Goal: Transaction & Acquisition: Purchase product/service

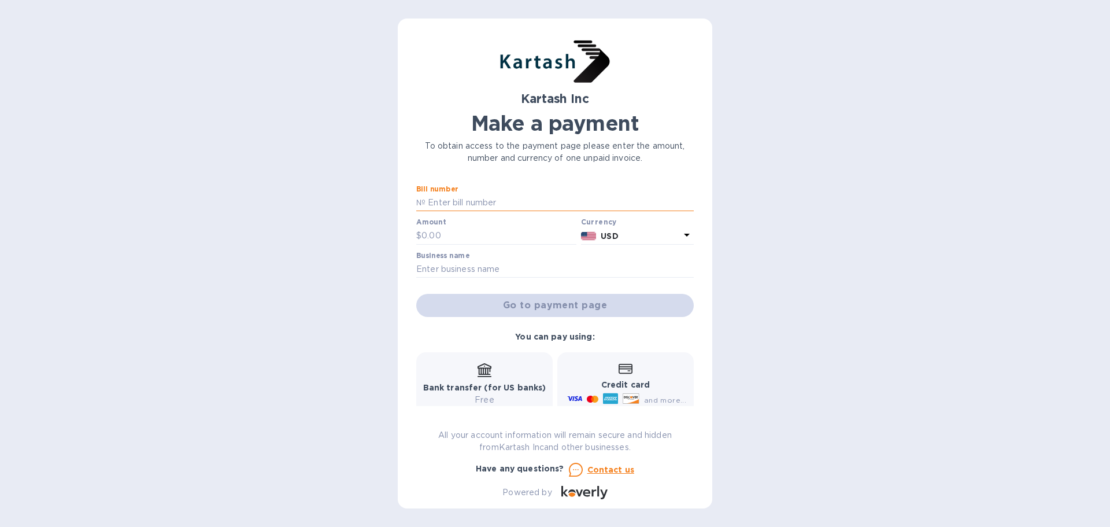
click at [479, 197] on input "text" at bounding box center [560, 202] width 268 height 17
type input "0049988"
click at [453, 238] on input "text" at bounding box center [499, 235] width 155 height 17
type input "600"
click at [515, 267] on input "text" at bounding box center [555, 269] width 278 height 17
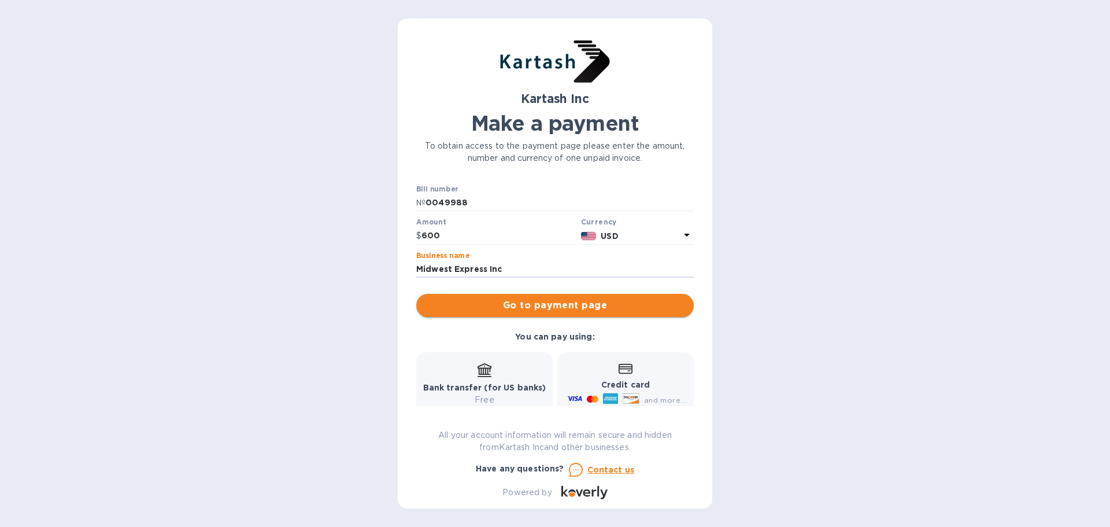
type input "Midwest Express Inc"
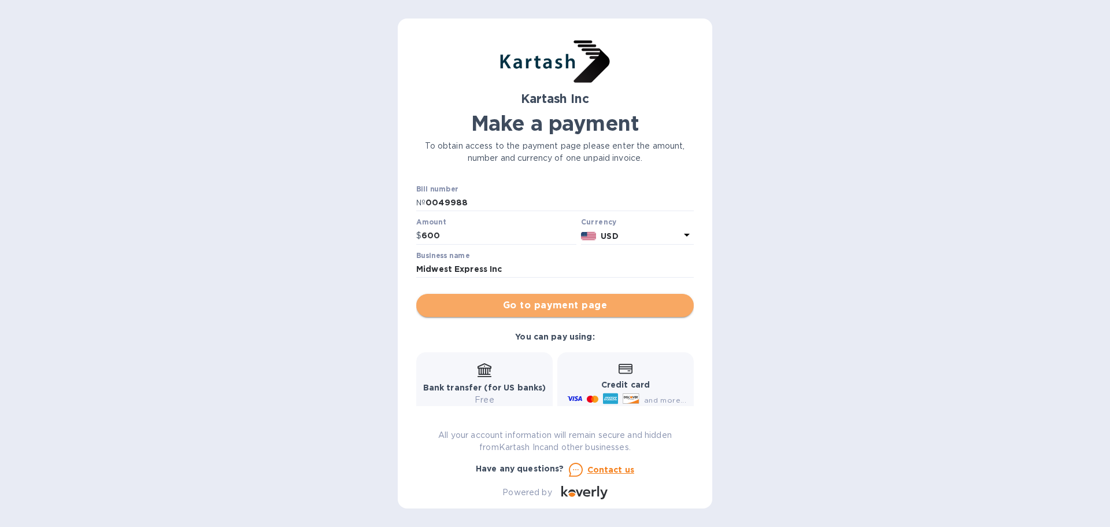
click at [589, 307] on span "Go to payment page" at bounding box center [555, 305] width 259 height 14
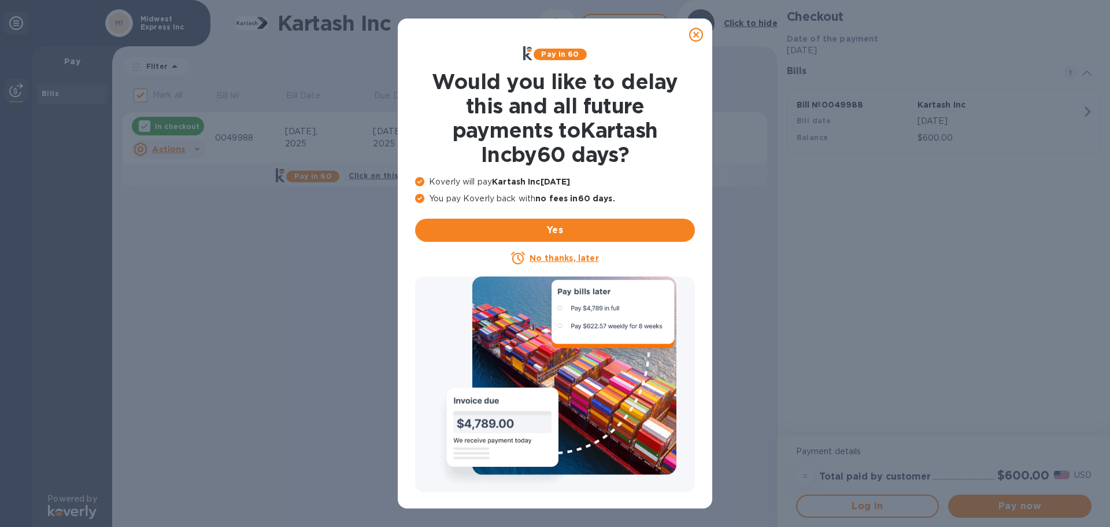
click at [558, 261] on u "No thanks, later" at bounding box center [564, 257] width 69 height 9
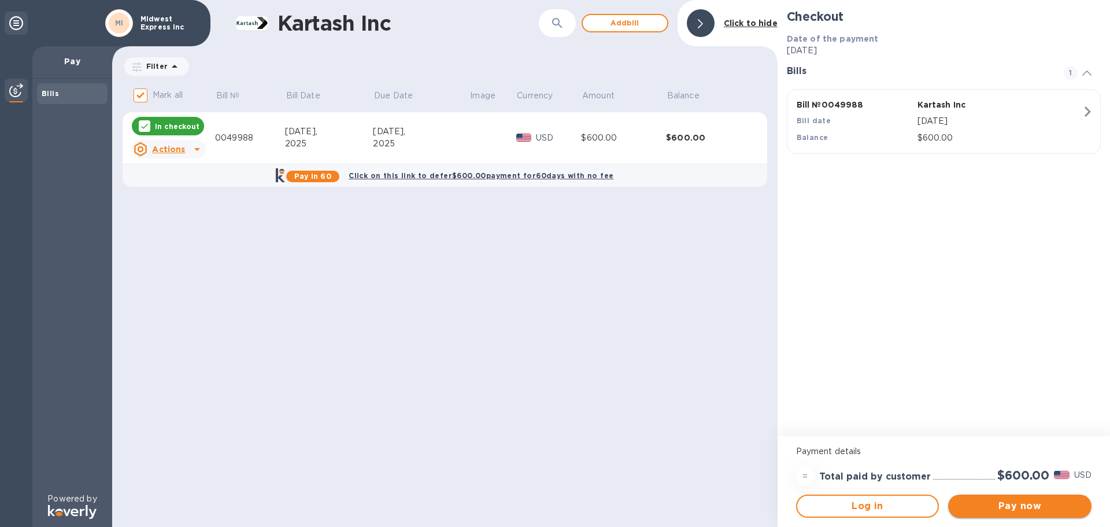
click at [1004, 505] on span "Pay now" at bounding box center [1020, 506] width 125 height 14
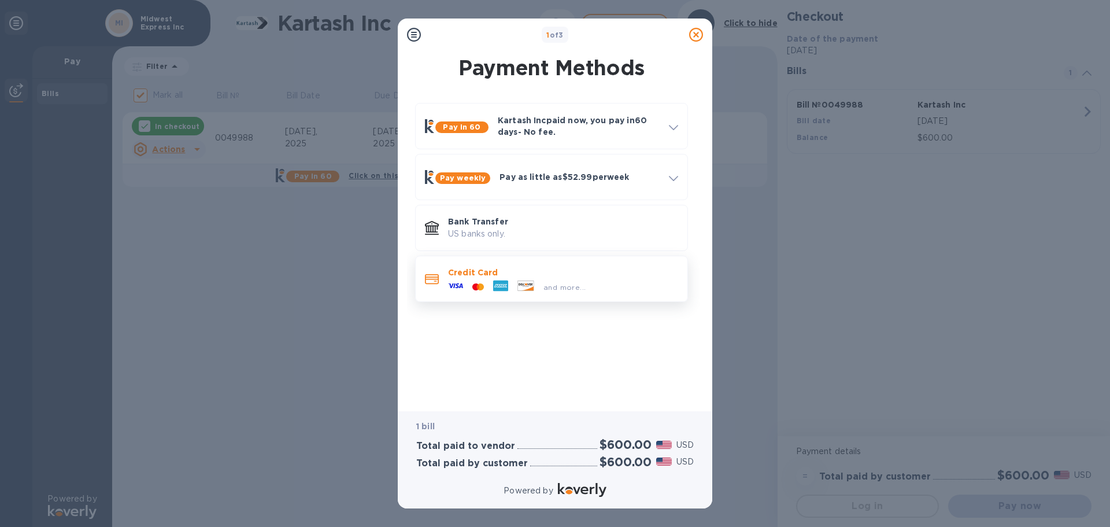
click at [554, 286] on span "and more..." at bounding box center [565, 287] width 42 height 9
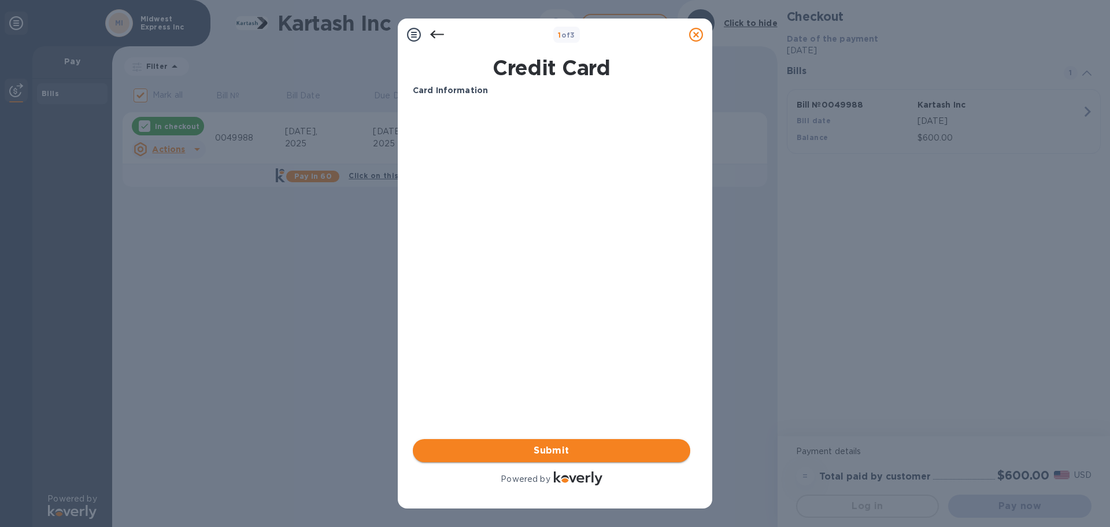
click at [567, 446] on span "Submit" at bounding box center [551, 451] width 259 height 14
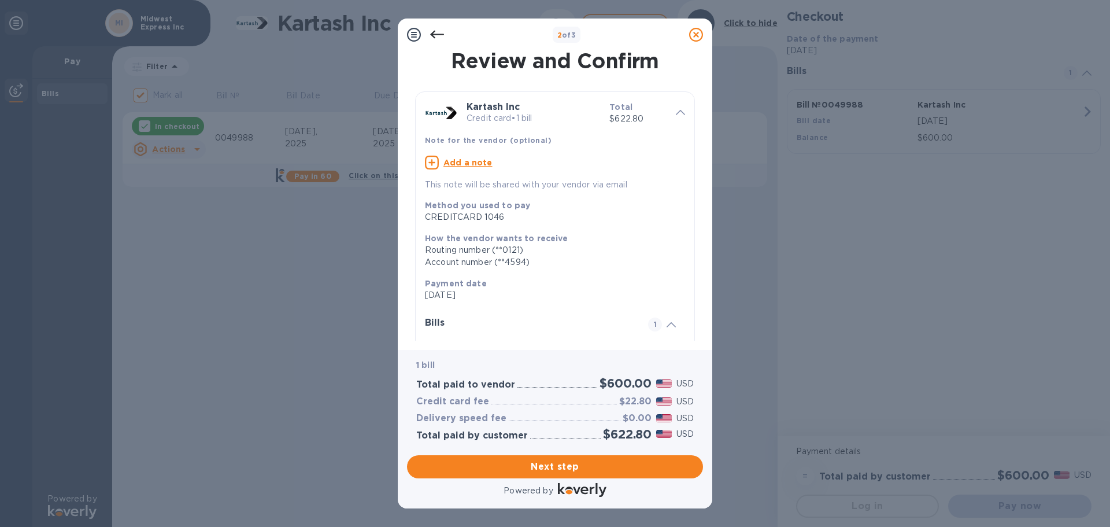
click at [464, 163] on u "Add a note" at bounding box center [468, 162] width 49 height 9
click at [553, 166] on textarea at bounding box center [546, 164] width 242 height 10
type textarea "Midwest Express Inc"
click at [577, 473] on span "Next step" at bounding box center [555, 467] width 278 height 14
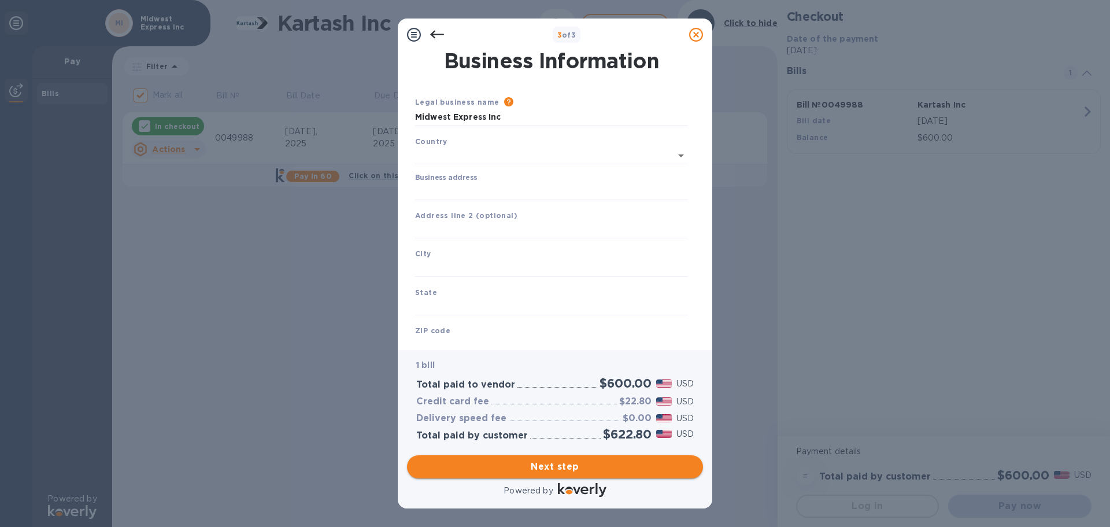
type input "[GEOGRAPHIC_DATA]"
click at [476, 190] on input "Business address" at bounding box center [551, 188] width 273 height 17
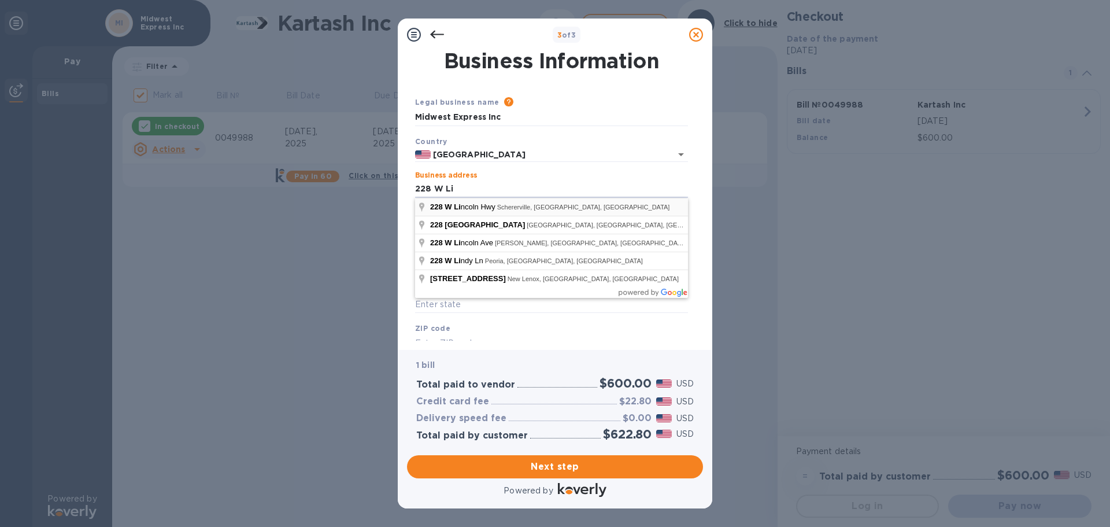
type input "[STREET_ADDRESS]"
type input "Schererville"
type input "IN"
type input "46375"
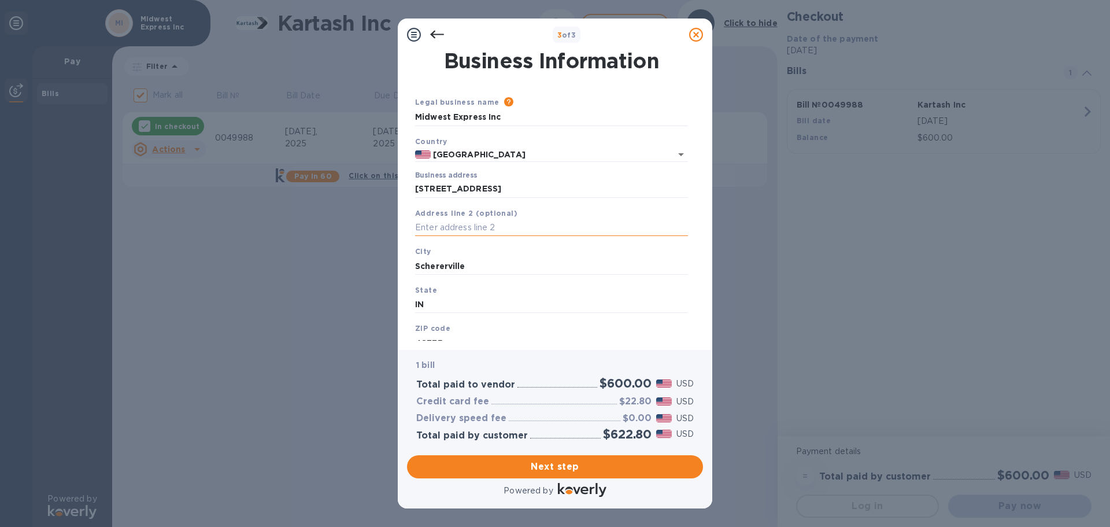
click at [472, 225] on input "text" at bounding box center [551, 227] width 273 height 17
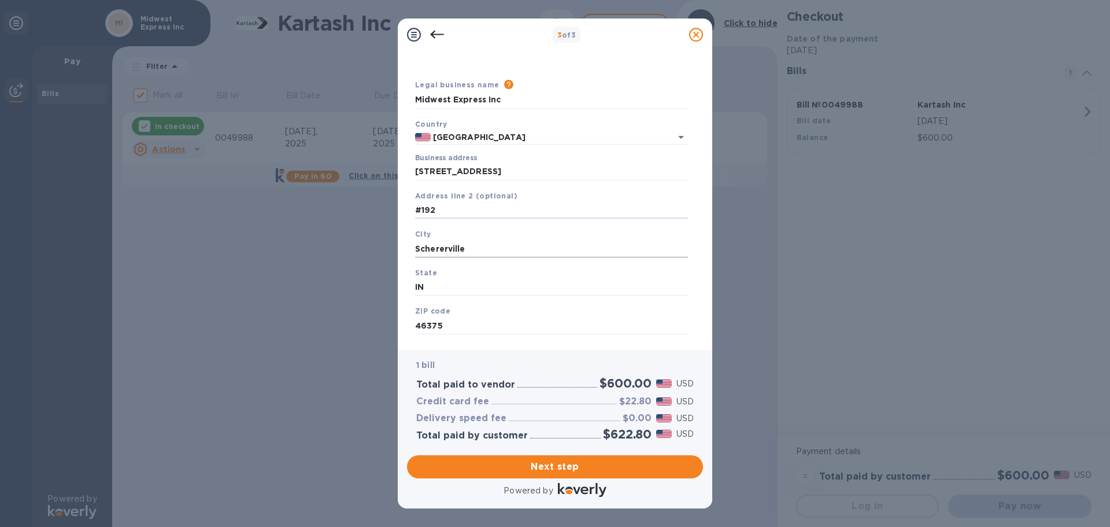
scroll to position [39, 0]
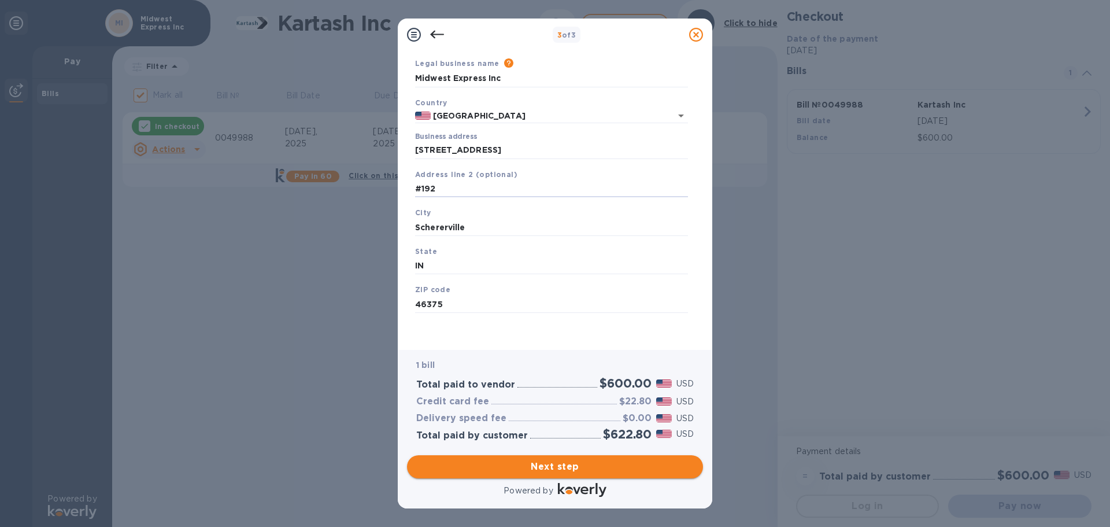
type input "#192"
click at [573, 470] on span "Next step" at bounding box center [555, 467] width 278 height 14
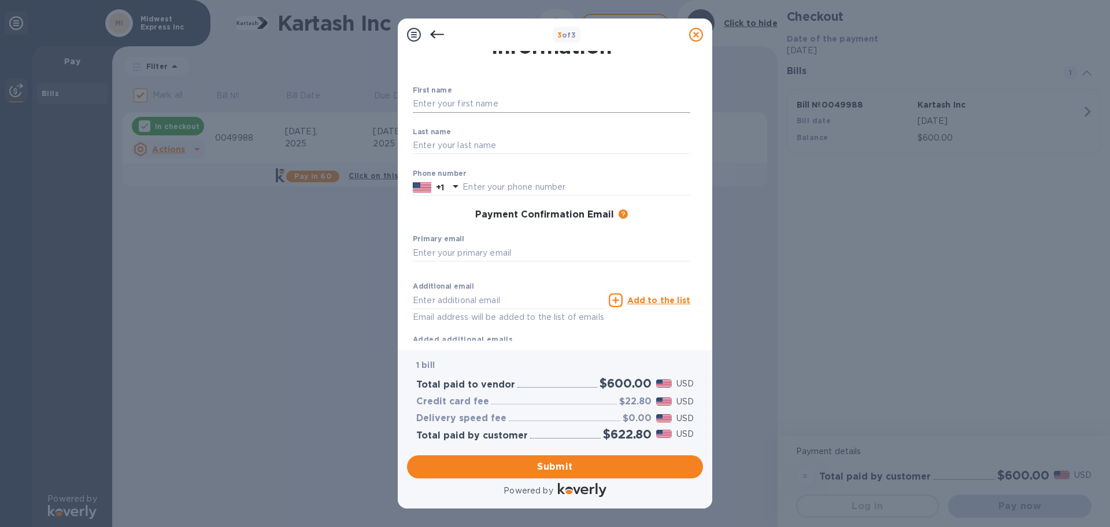
click at [498, 106] on input "text" at bounding box center [552, 103] width 278 height 17
type input "[PERSON_NAME]"
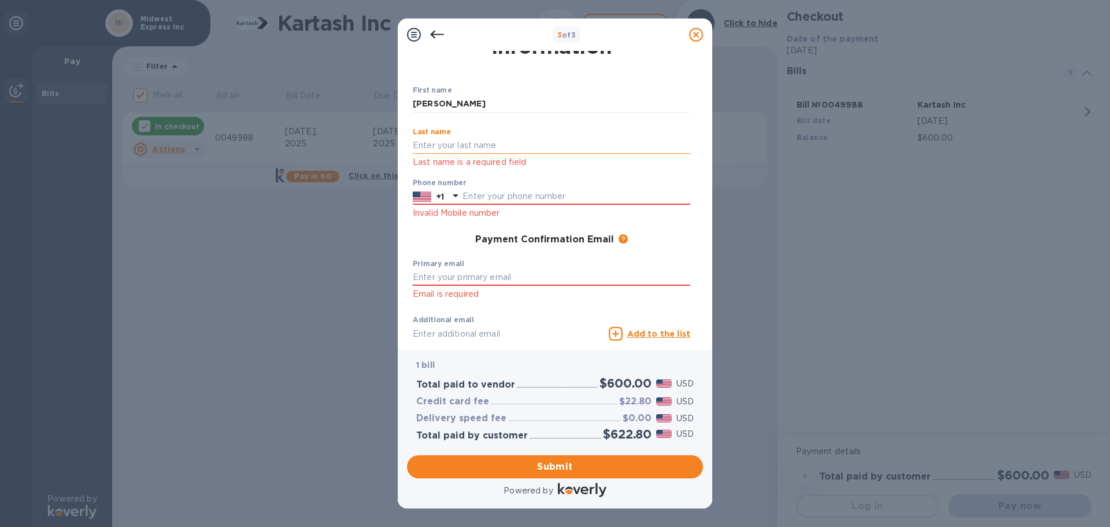
click at [453, 147] on input "text" at bounding box center [552, 145] width 278 height 17
type input "Pakstys"
click at [505, 195] on input "text" at bounding box center [577, 196] width 228 height 17
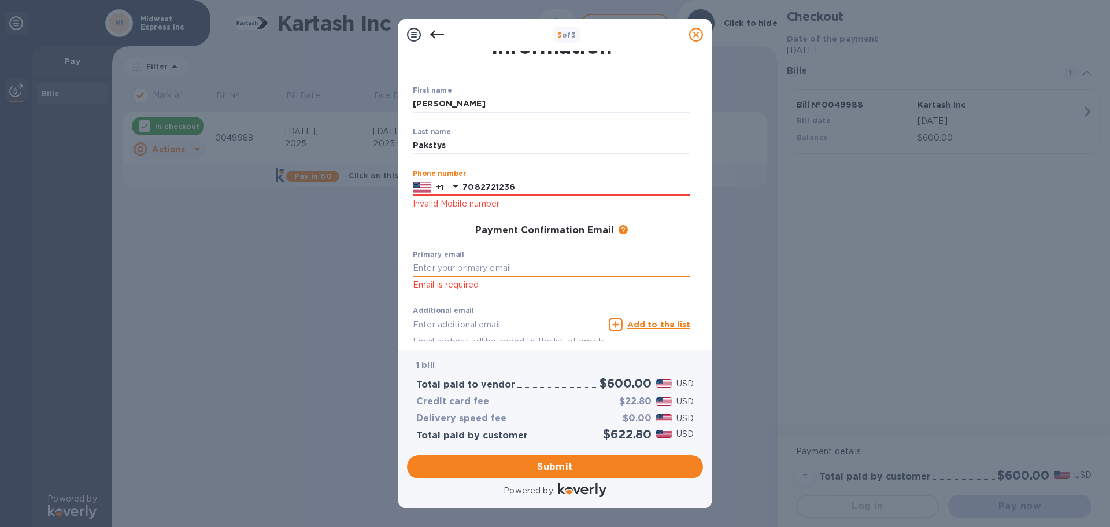
type input "7082721236"
click at [507, 265] on input "text" at bounding box center [552, 268] width 278 height 17
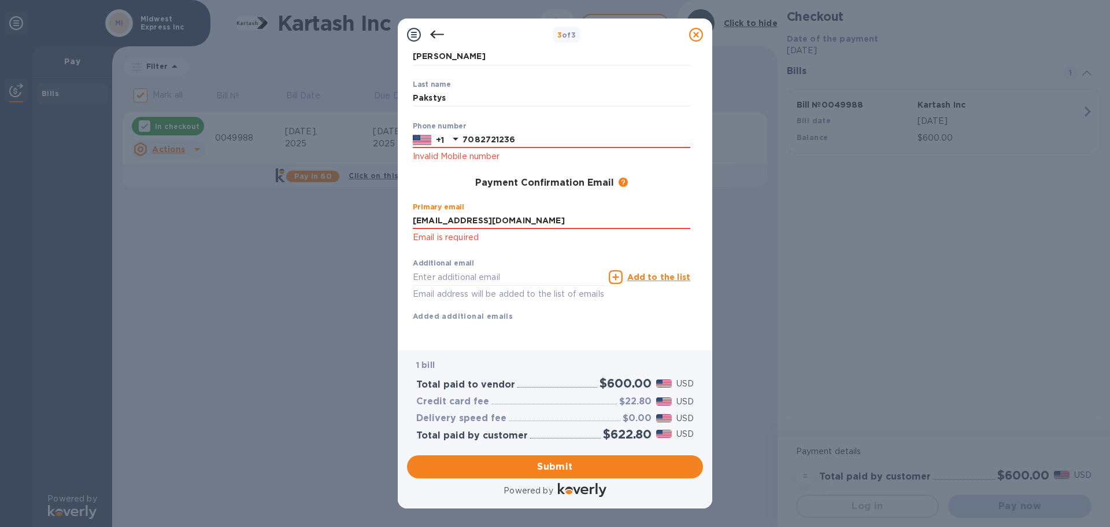
type input "[EMAIL_ADDRESS][DOMAIN_NAME]"
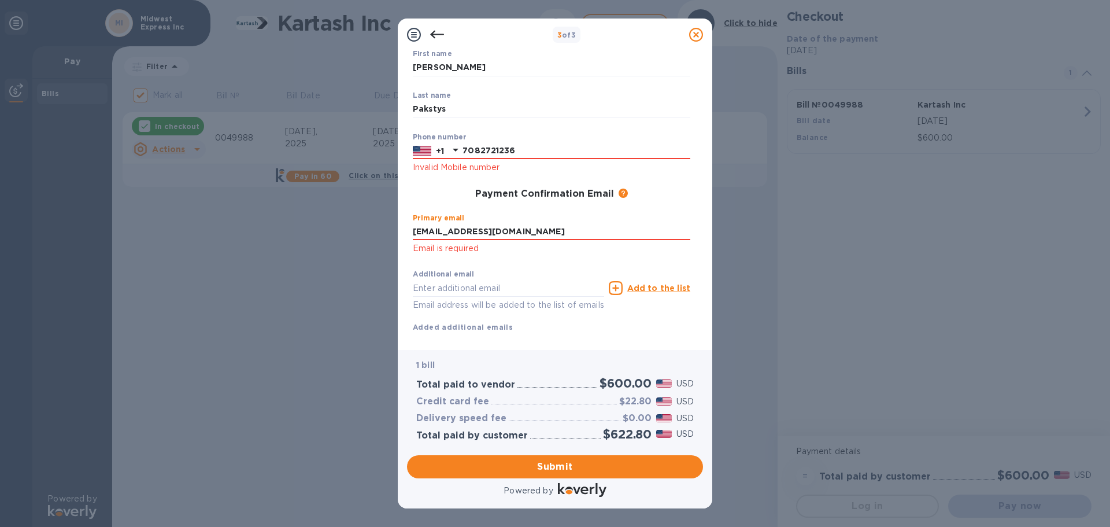
click at [530, 270] on div "Additional email Email address will be added to the list of emails" at bounding box center [508, 291] width 191 height 42
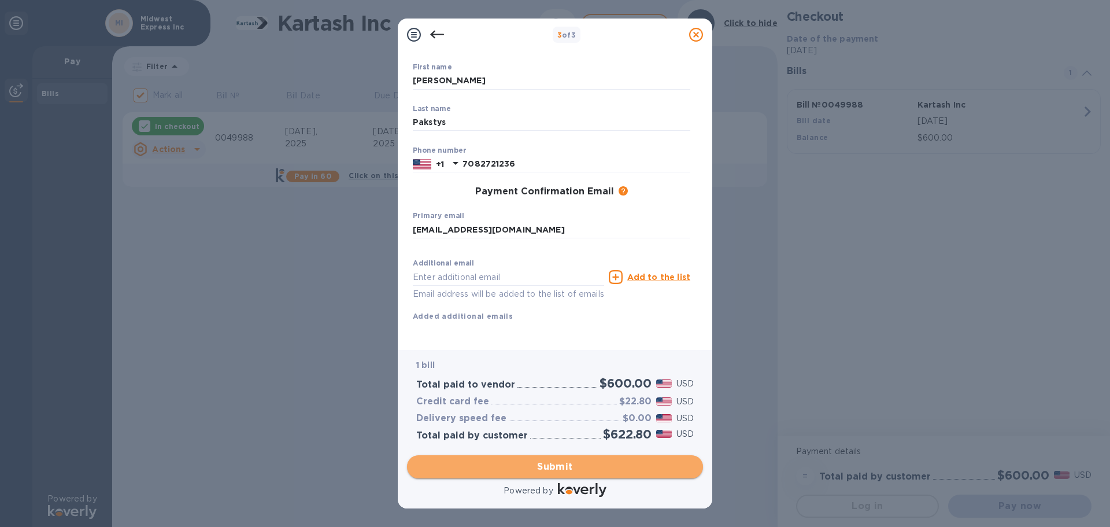
click at [549, 471] on span "Submit" at bounding box center [555, 467] width 278 height 14
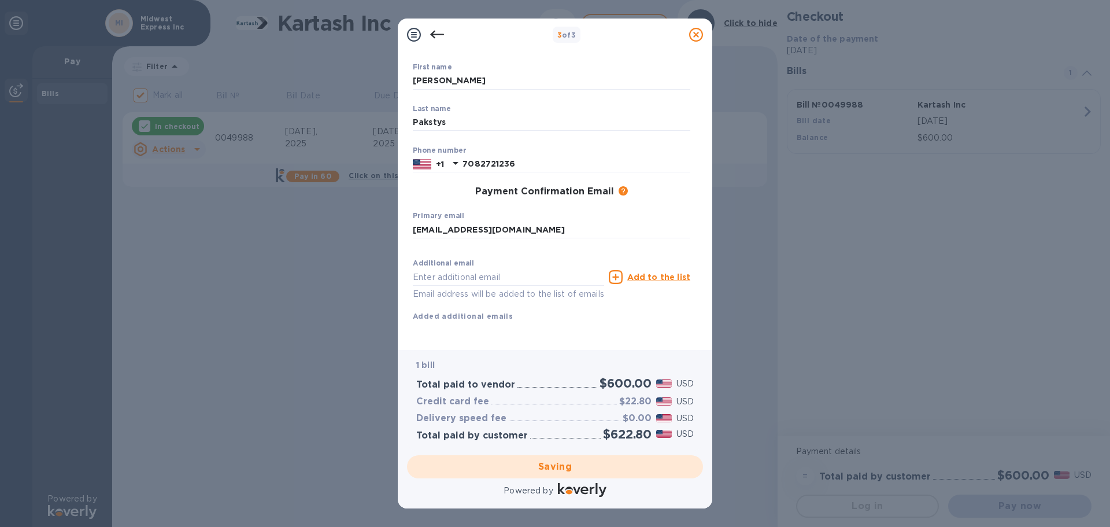
checkbox input "false"
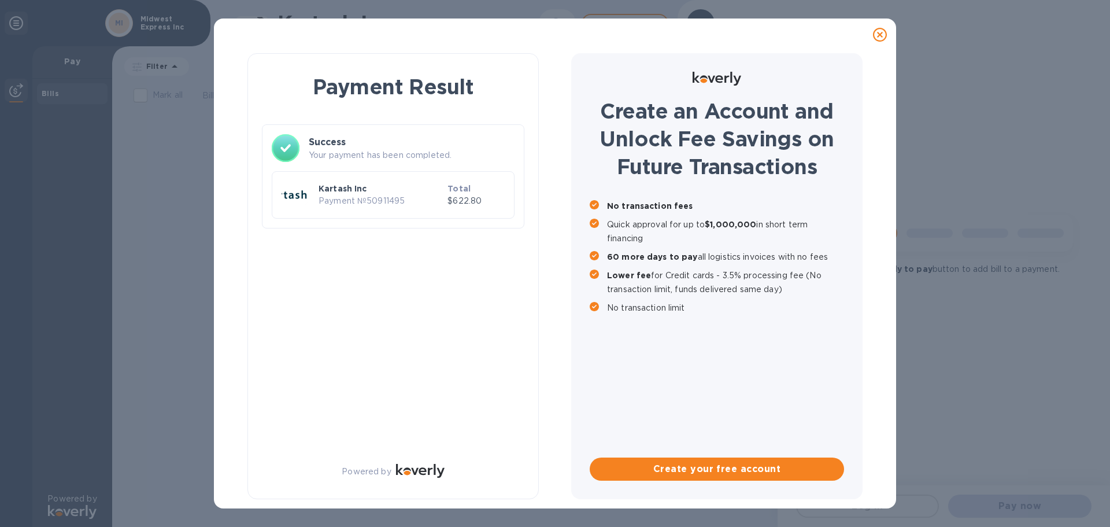
scroll to position [0, 0]
